Goal: Information Seeking & Learning: Learn about a topic

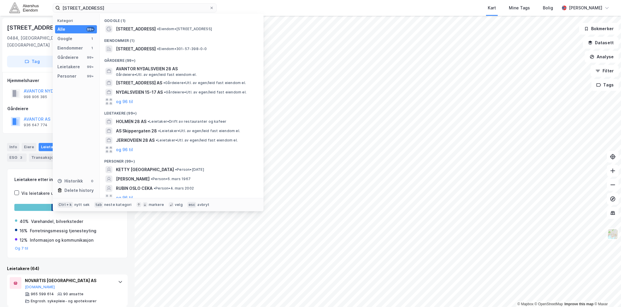
click at [194, 7] on input "[STREET_ADDRESS]" at bounding box center [134, 8] width 149 height 9
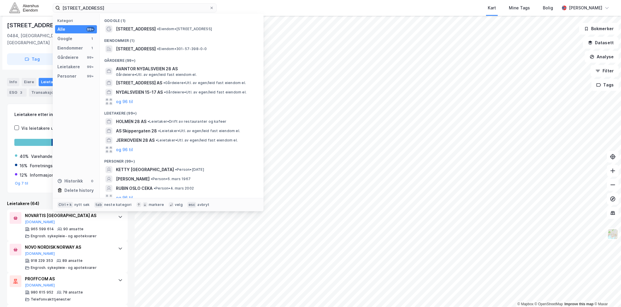
click at [194, 7] on input "[STREET_ADDRESS]" at bounding box center [134, 8] width 149 height 9
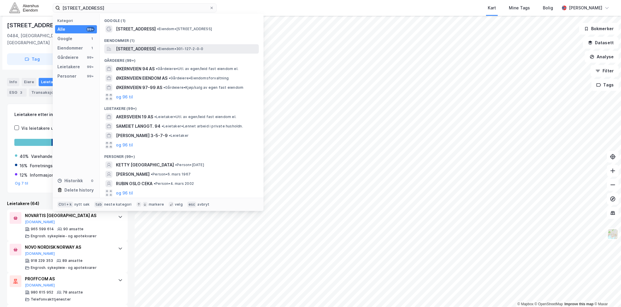
type input "[STREET_ADDRESS]"
click at [148, 49] on span "[STREET_ADDRESS]" at bounding box center [136, 48] width 40 height 7
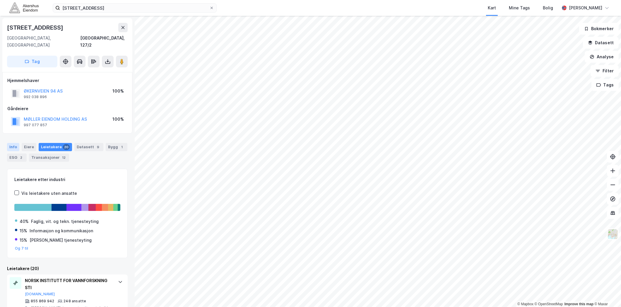
click at [12, 143] on div "Info" at bounding box center [13, 147] width 12 height 8
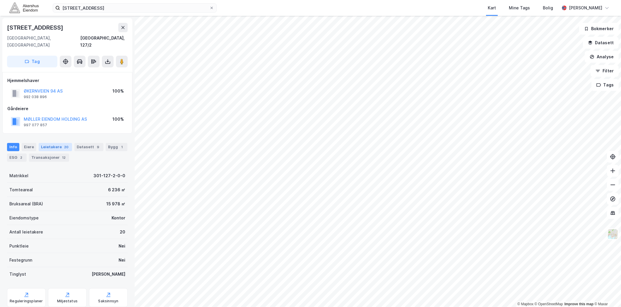
click at [52, 143] on div "Leietakere 20" at bounding box center [55, 147] width 33 height 8
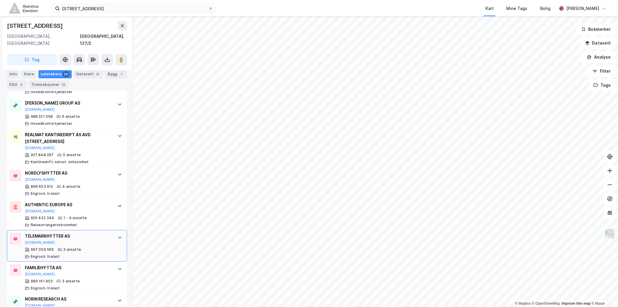
scroll to position [623, 0]
